Goal: Obtain resource: Obtain resource

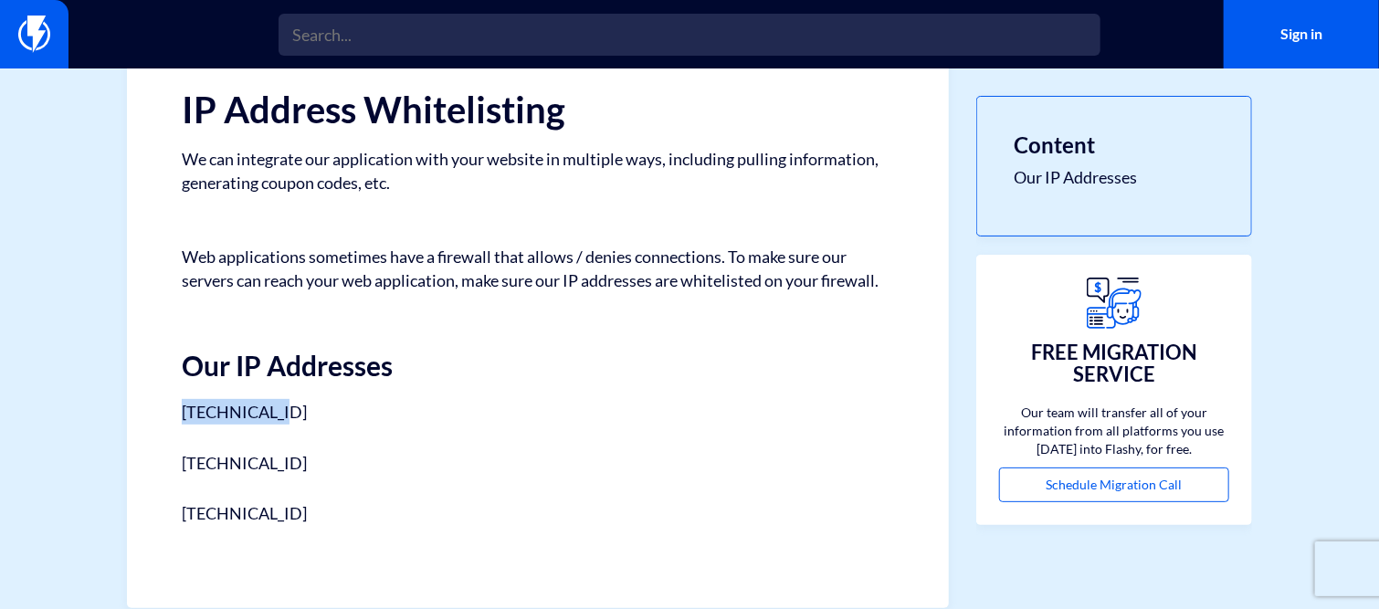
drag, startPoint x: 289, startPoint y: 412, endPoint x: 136, endPoint y: 405, distance: 153.5
click at [136, 405] on div "Help Center Integrations Troubleshooting IP Address Whitelisting We can integra…" at bounding box center [538, 301] width 822 height 614
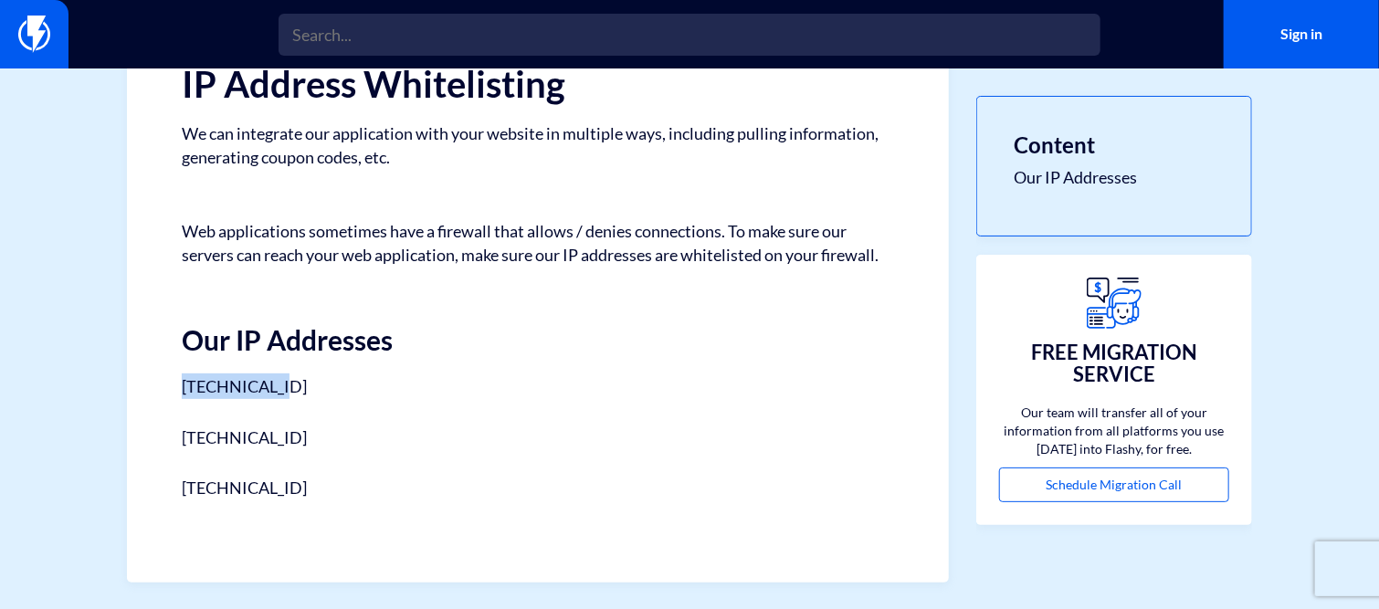
click at [435, 373] on p "[TECHNICAL_ID]" at bounding box center [538, 386] width 712 height 26
drag, startPoint x: 296, startPoint y: 385, endPoint x: 131, endPoint y: 372, distance: 164.8
click at [131, 372] on div "Help Center Integrations Troubleshooting IP Address Whitelisting We can integra…" at bounding box center [538, 275] width 822 height 614
copy p "[TECHNICAL_ID]"
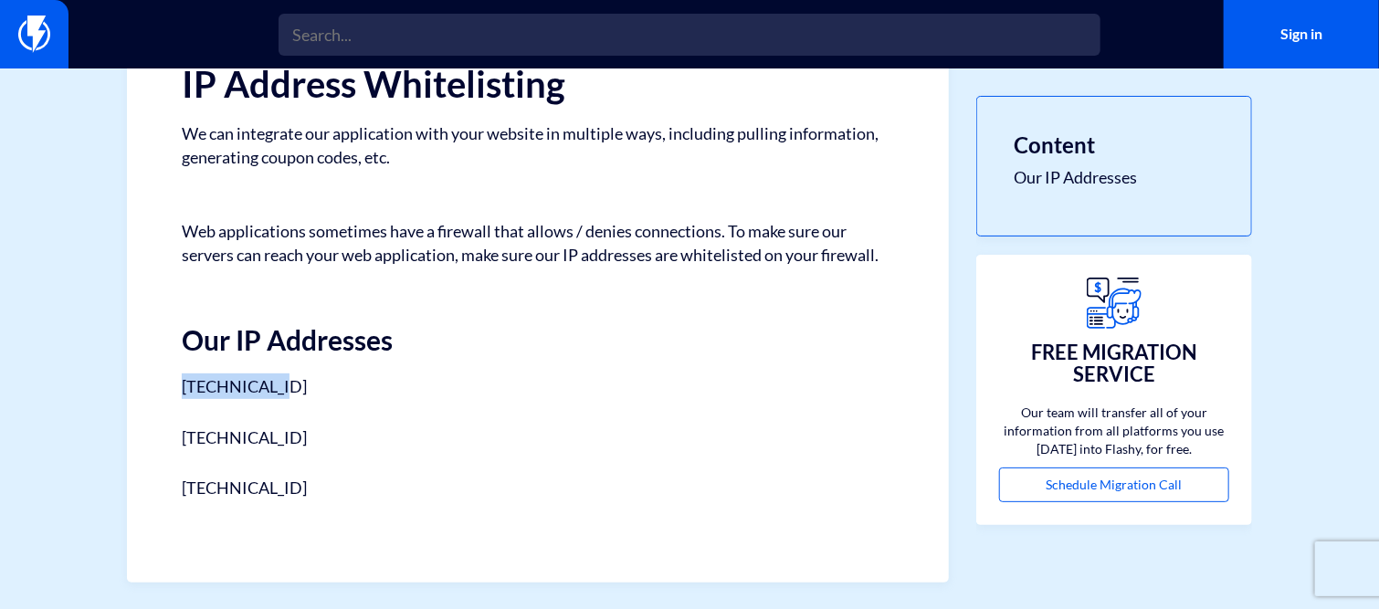
copy p "[TECHNICAL_ID]"
drag, startPoint x: 283, startPoint y: 441, endPoint x: 119, endPoint y: 436, distance: 164.4
click at [119, 436] on section "Help Center Integrations Troubleshooting IP Address Whitelisting We can integra…" at bounding box center [689, 275] width 1379 height 669
copy p "[TECHNICAL_ID]"
drag, startPoint x: 299, startPoint y: 486, endPoint x: 142, endPoint y: 486, distance: 156.1
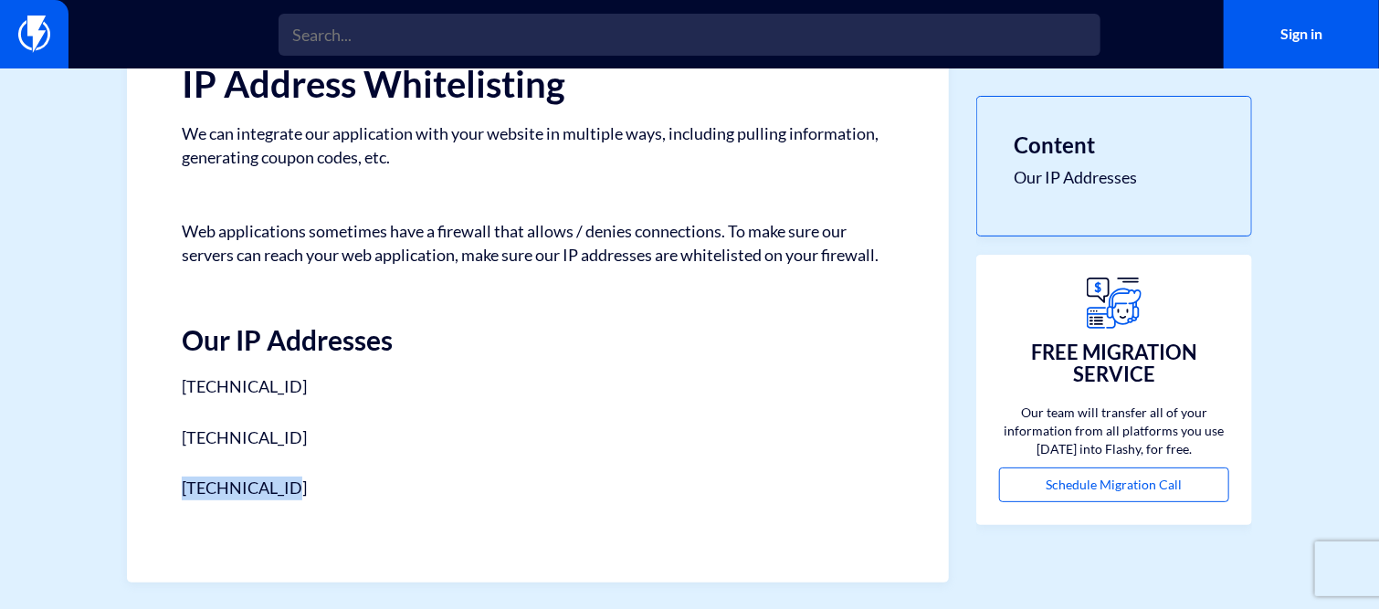
click at [142, 486] on div "Help Center Integrations Troubleshooting IP Address Whitelisting We can integra…" at bounding box center [538, 275] width 822 height 614
copy p "[TECHNICAL_ID]"
drag, startPoint x: 307, startPoint y: 425, endPoint x: 133, endPoint y: 438, distance: 173.9
click at [133, 438] on div "Help Center Integrations Troubleshooting IP Address Whitelisting We can integra…" at bounding box center [538, 275] width 822 height 614
copy p "[TECHNICAL_ID]"
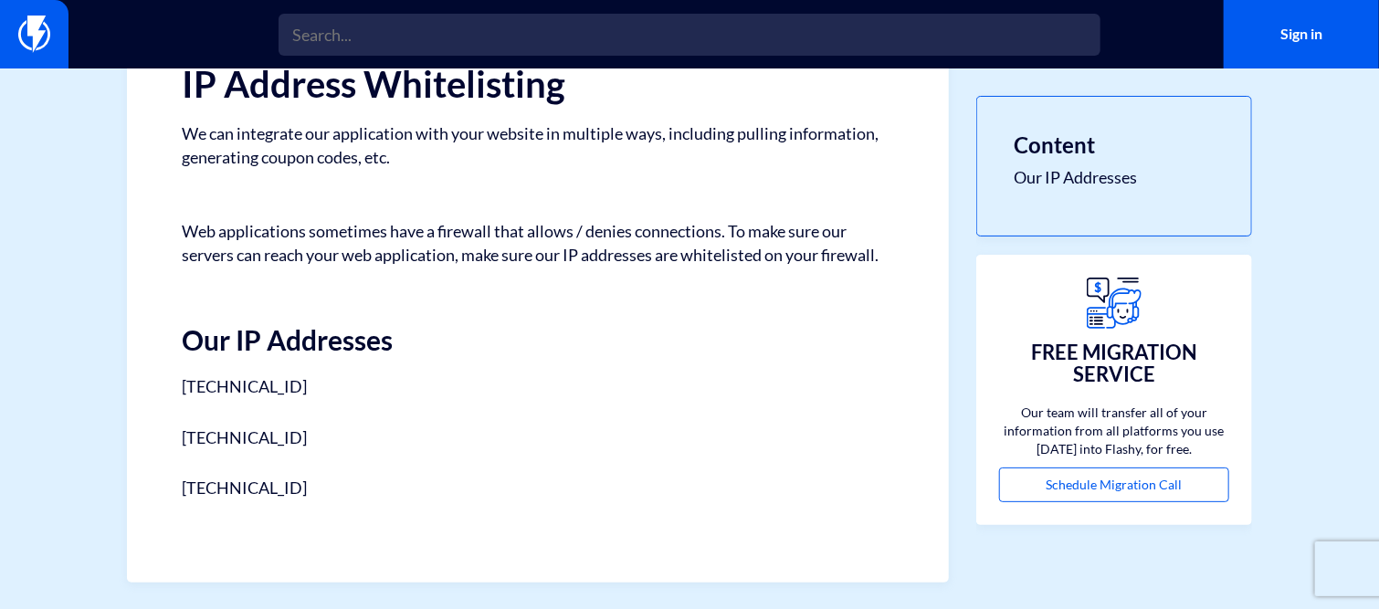
drag, startPoint x: 287, startPoint y: 364, endPoint x: 280, endPoint y: 387, distance: 23.7
click at [281, 383] on div "IP Address Whitelisting We can integrate our application with your website in m…" at bounding box center [538, 282] width 712 height 436
drag, startPoint x: 280, startPoint y: 387, endPoint x: 138, endPoint y: 384, distance: 142.4
click at [138, 384] on div "Help Center Integrations Troubleshooting IP Address Whitelisting We can integra…" at bounding box center [538, 275] width 822 height 614
copy p "[TECHNICAL_ID]"
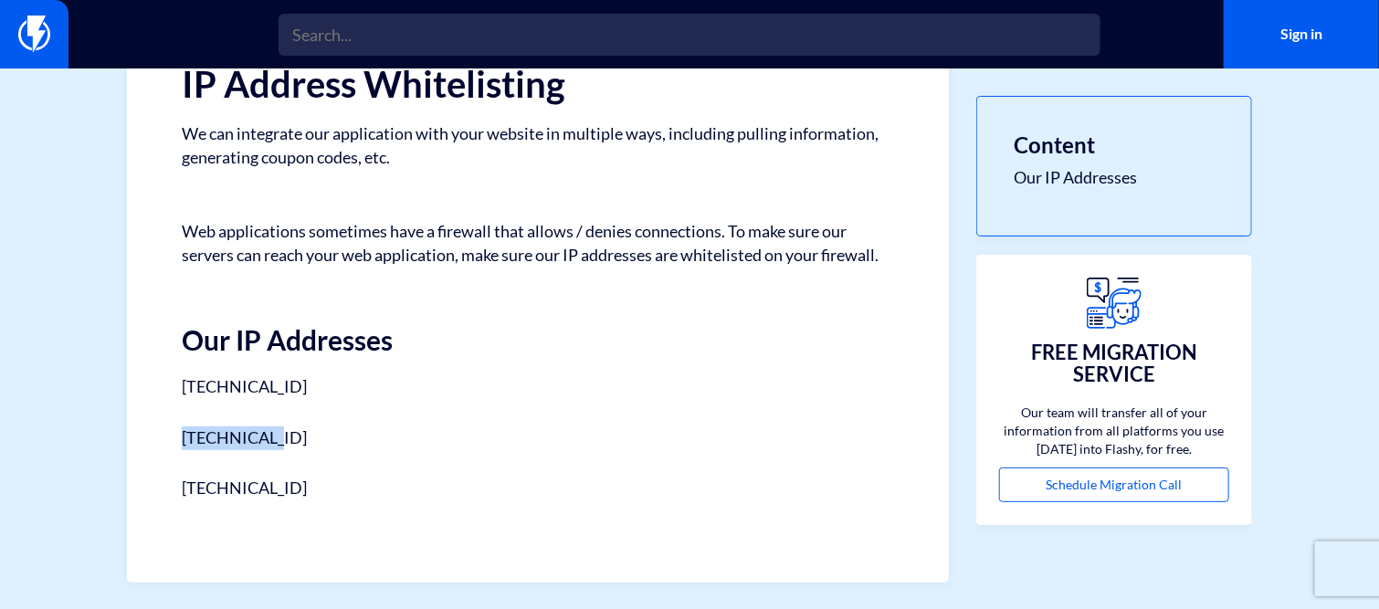
drag, startPoint x: 278, startPoint y: 434, endPoint x: 34, endPoint y: 406, distance: 245.3
click at [34, 406] on section "Help Center Integrations Troubleshooting IP Address Whitelisting We can integra…" at bounding box center [689, 275] width 1379 height 669
copy p "[TECHNICAL_ID]"
drag, startPoint x: 272, startPoint y: 484, endPoint x: 121, endPoint y: 477, distance: 151.7
click at [121, 477] on section "Help Center Integrations Troubleshooting IP Address Whitelisting We can integra…" at bounding box center [689, 275] width 1379 height 669
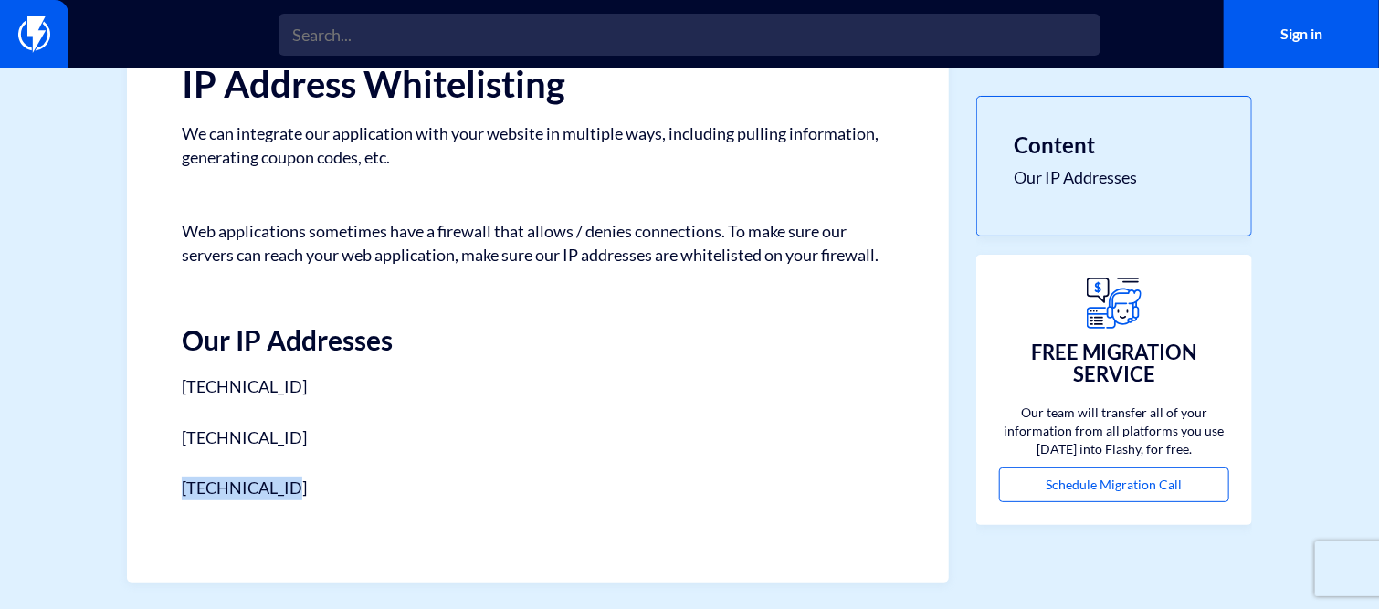
drag, startPoint x: 340, startPoint y: 488, endPoint x: 158, endPoint y: 484, distance: 181.7
click at [158, 484] on div "Help Center Integrations Troubleshooting IP Address Whitelisting We can integra…" at bounding box center [538, 275] width 822 height 614
copy p "[TECHNICAL_ID]"
drag, startPoint x: 287, startPoint y: 431, endPoint x: 167, endPoint y: 437, distance: 119.8
click at [167, 437] on div "Help Center Integrations Troubleshooting IP Address Whitelisting We can integra…" at bounding box center [538, 275] width 822 height 614
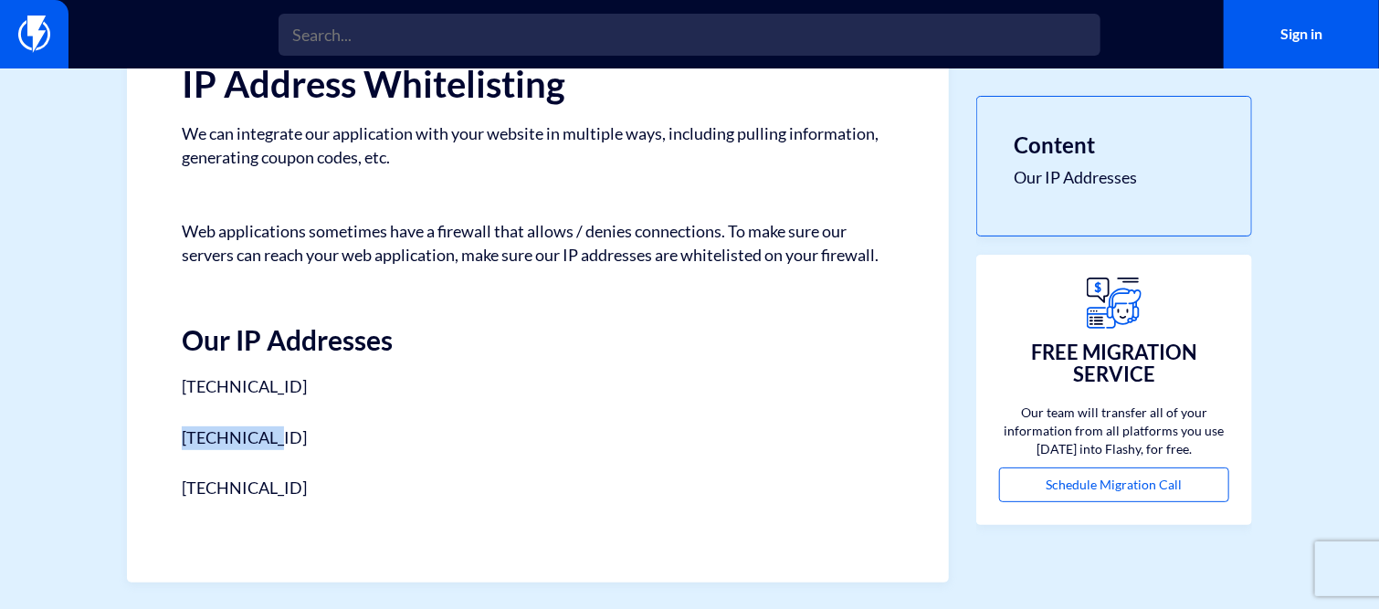
copy p "[TECHNICAL_ID]"
